Goal: Information Seeking & Learning: Understand process/instructions

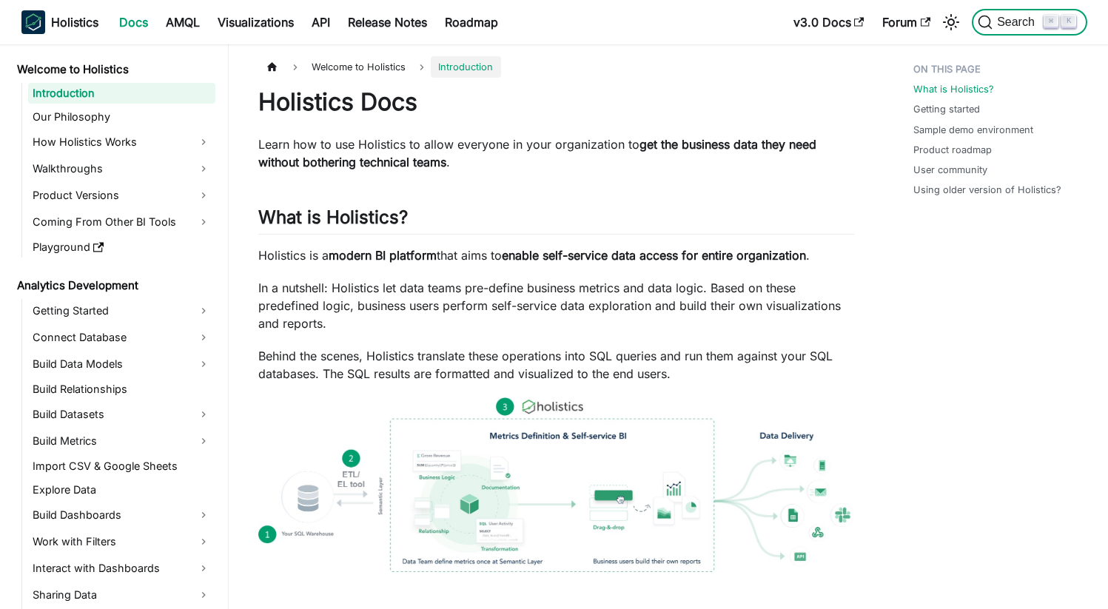
click at [999, 21] on span "Search" at bounding box center [1017, 22] width 51 height 13
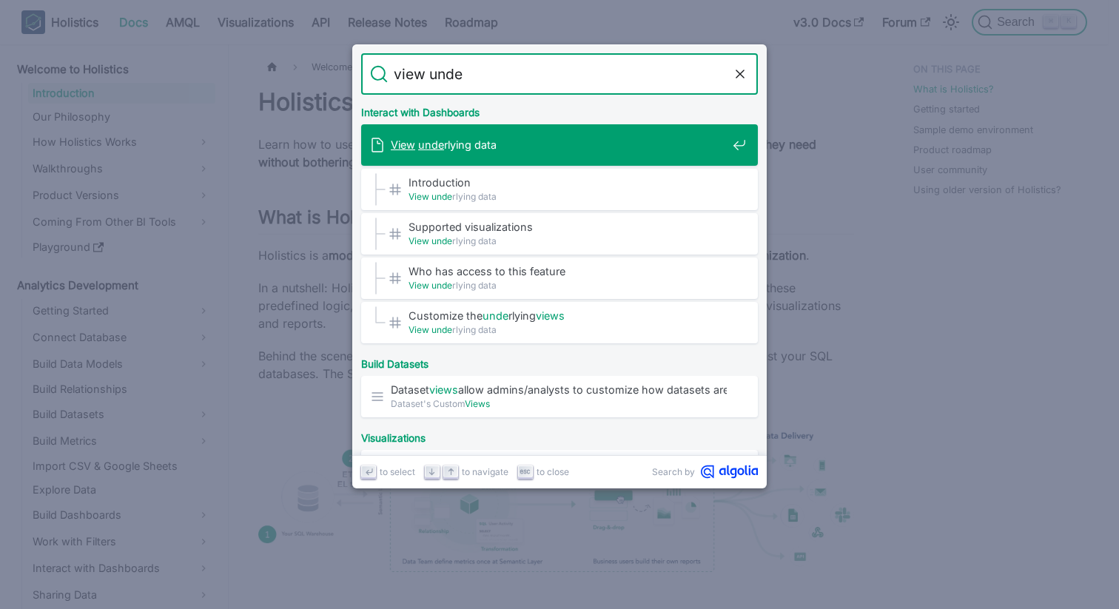
type input "view under"
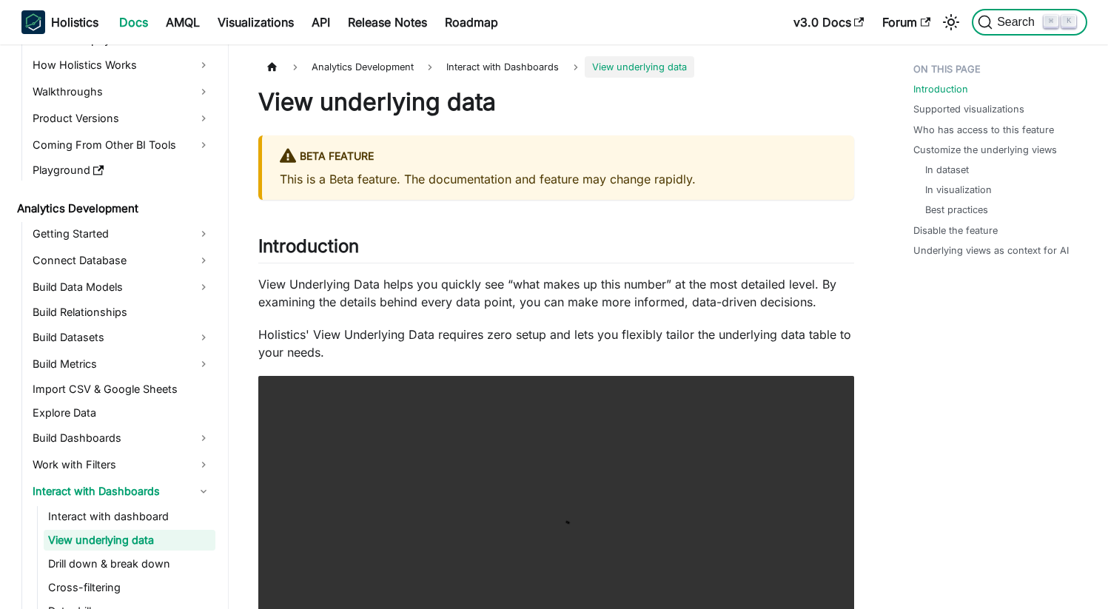
scroll to position [84, 0]
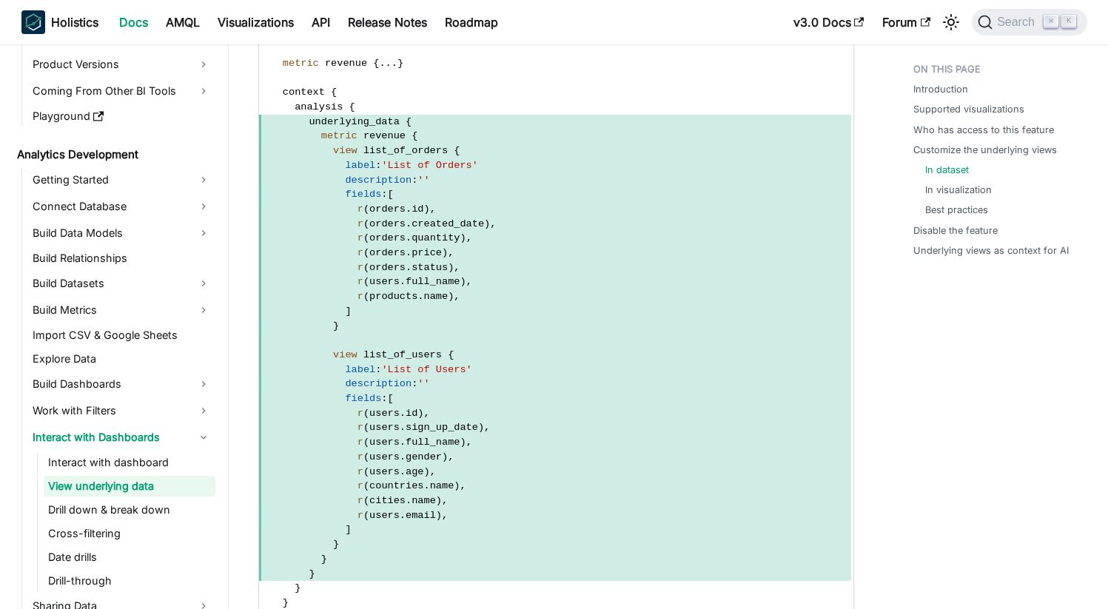
scroll to position [1920, 0]
click at [653, 249] on span "r ( orders . price ) ," at bounding box center [555, 252] width 592 height 15
click at [708, 230] on span "r ( orders . quantity ) ," at bounding box center [555, 237] width 592 height 15
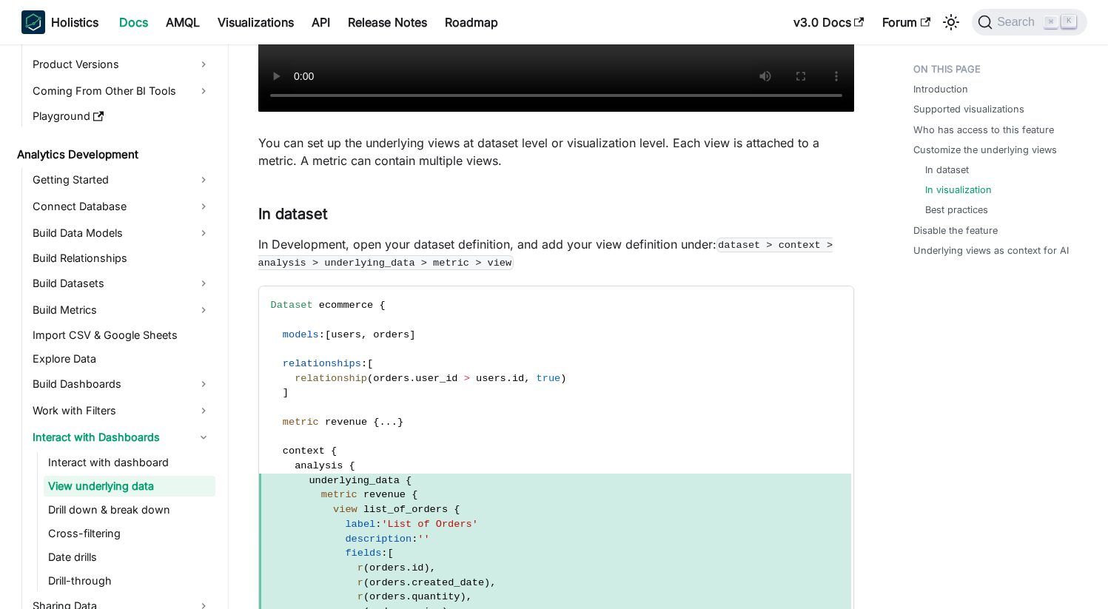
scroll to position [0, 0]
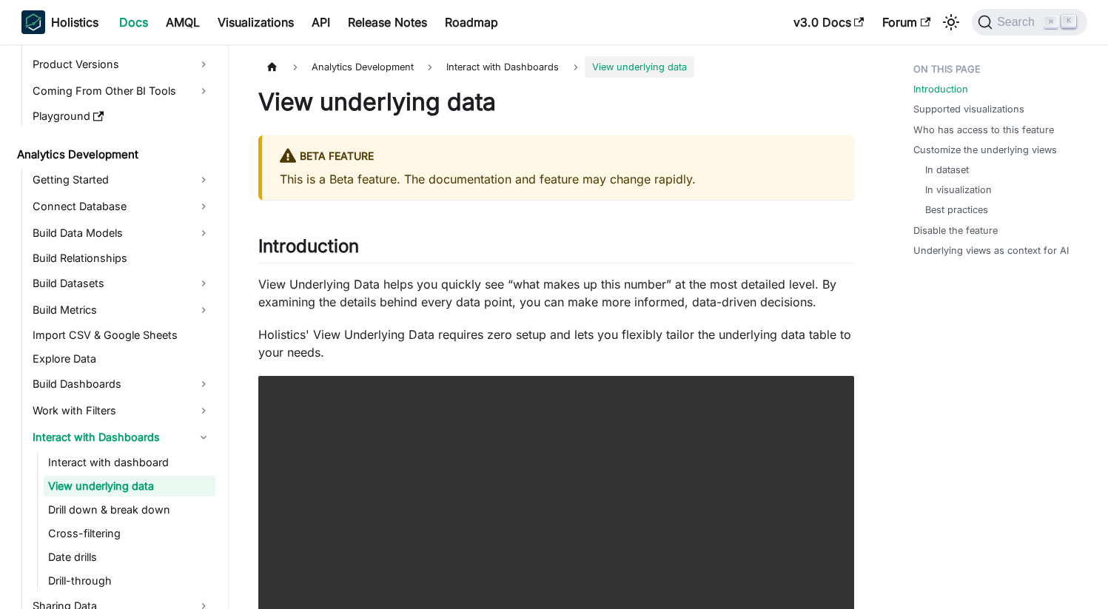
click at [633, 177] on p "This is a Beta feature. The documentation and feature may change rapidly." at bounding box center [558, 179] width 557 height 18
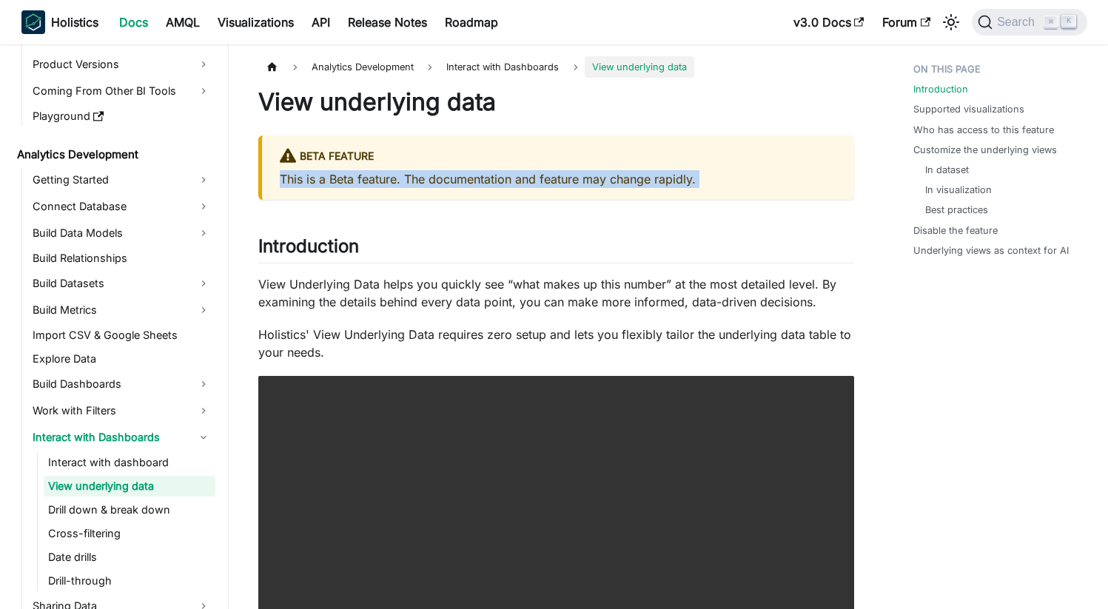
click at [633, 177] on p "This is a Beta feature. The documentation and feature may change rapidly." at bounding box center [558, 179] width 557 height 18
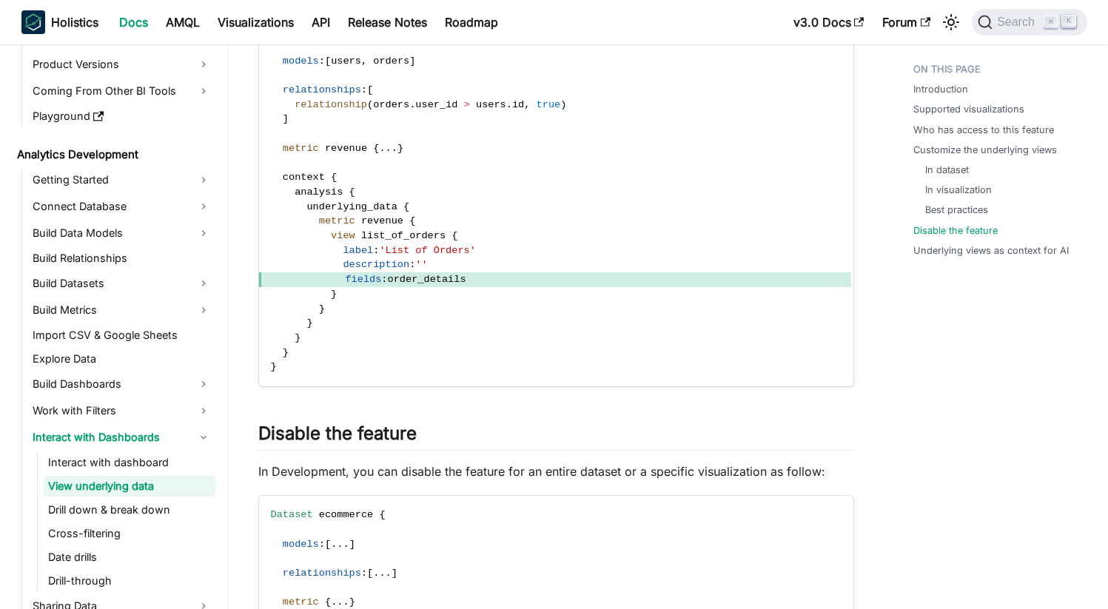
scroll to position [4191, 0]
